Goal: Information Seeking & Learning: Learn about a topic

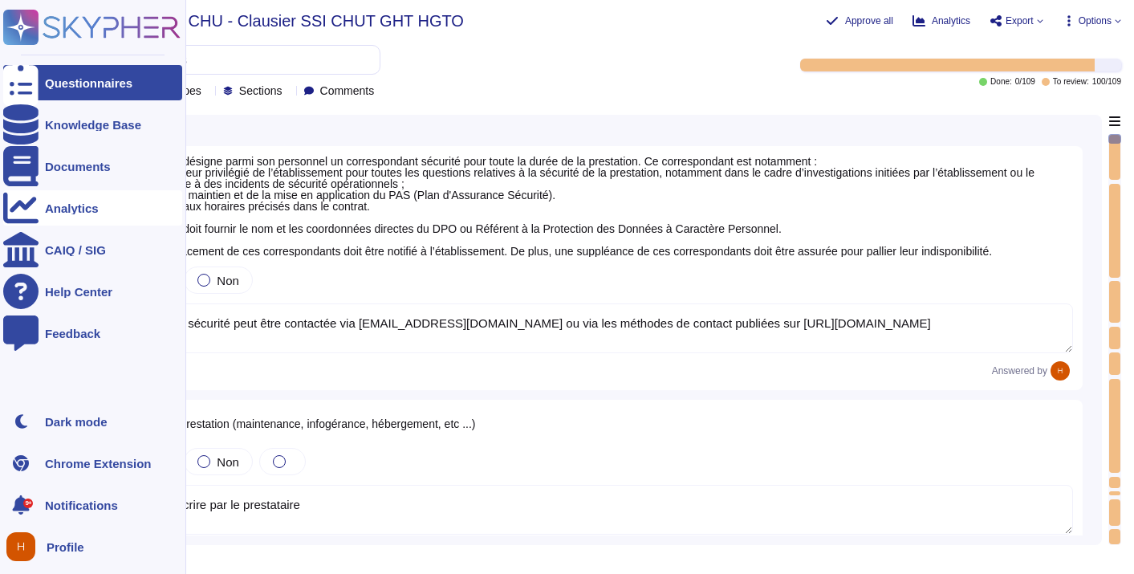
type textarea "L'équipe de sécurité peut être contactée via [EMAIL_ADDRESS][DOMAIN_NAME] ou vi…"
type textarea "Si oui, à décrire par le prestataire"
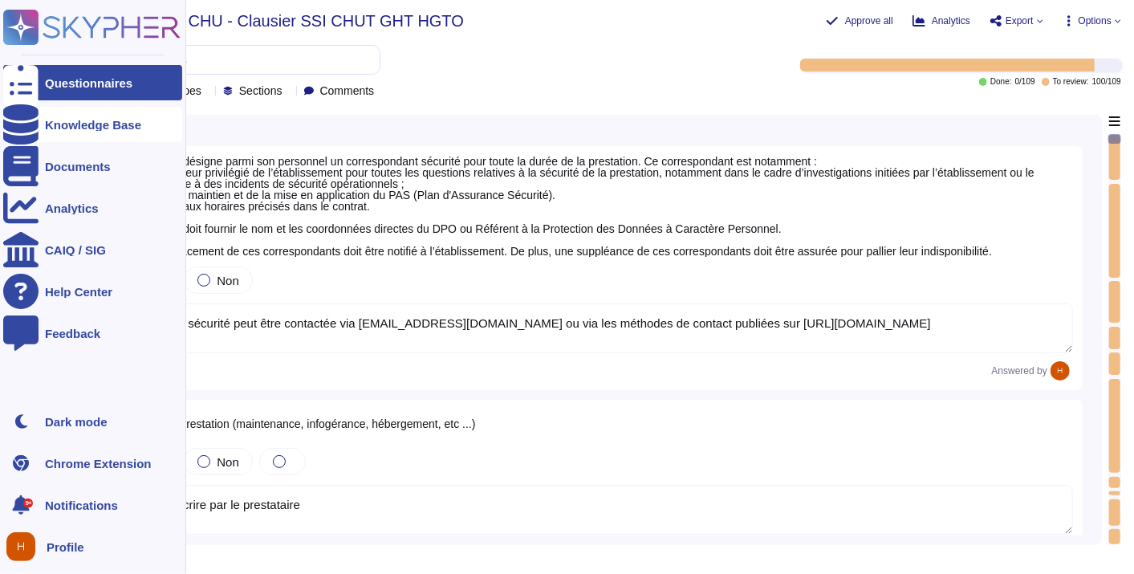
click at [82, 112] on div "Knowledge Base" at bounding box center [92, 124] width 179 height 35
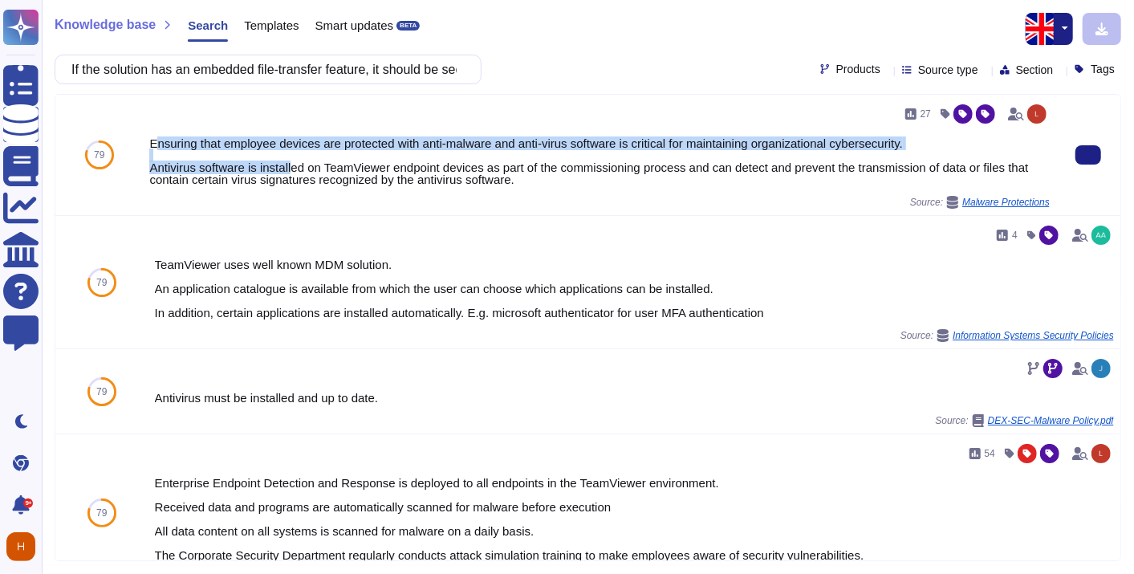
drag, startPoint x: 164, startPoint y: 144, endPoint x: 309, endPoint y: 164, distance: 146.6
click at [309, 164] on div "Ensuring that employee devices are protected with anti-malware and anti-virus s…" at bounding box center [599, 161] width 900 height 48
